Goal: Find specific page/section: Find specific page/section

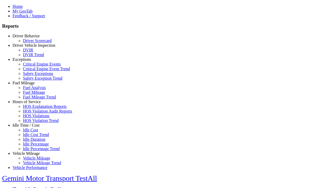
click at [30, 104] on link "Hours of Service" at bounding box center [27, 101] width 28 height 4
click at [34, 123] on link "HOS Violation Trend" at bounding box center [41, 120] width 36 height 4
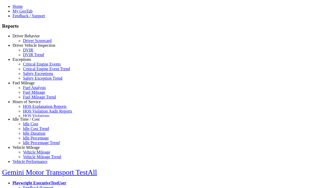
type input "*********"
